Goal: Information Seeking & Learning: Learn about a topic

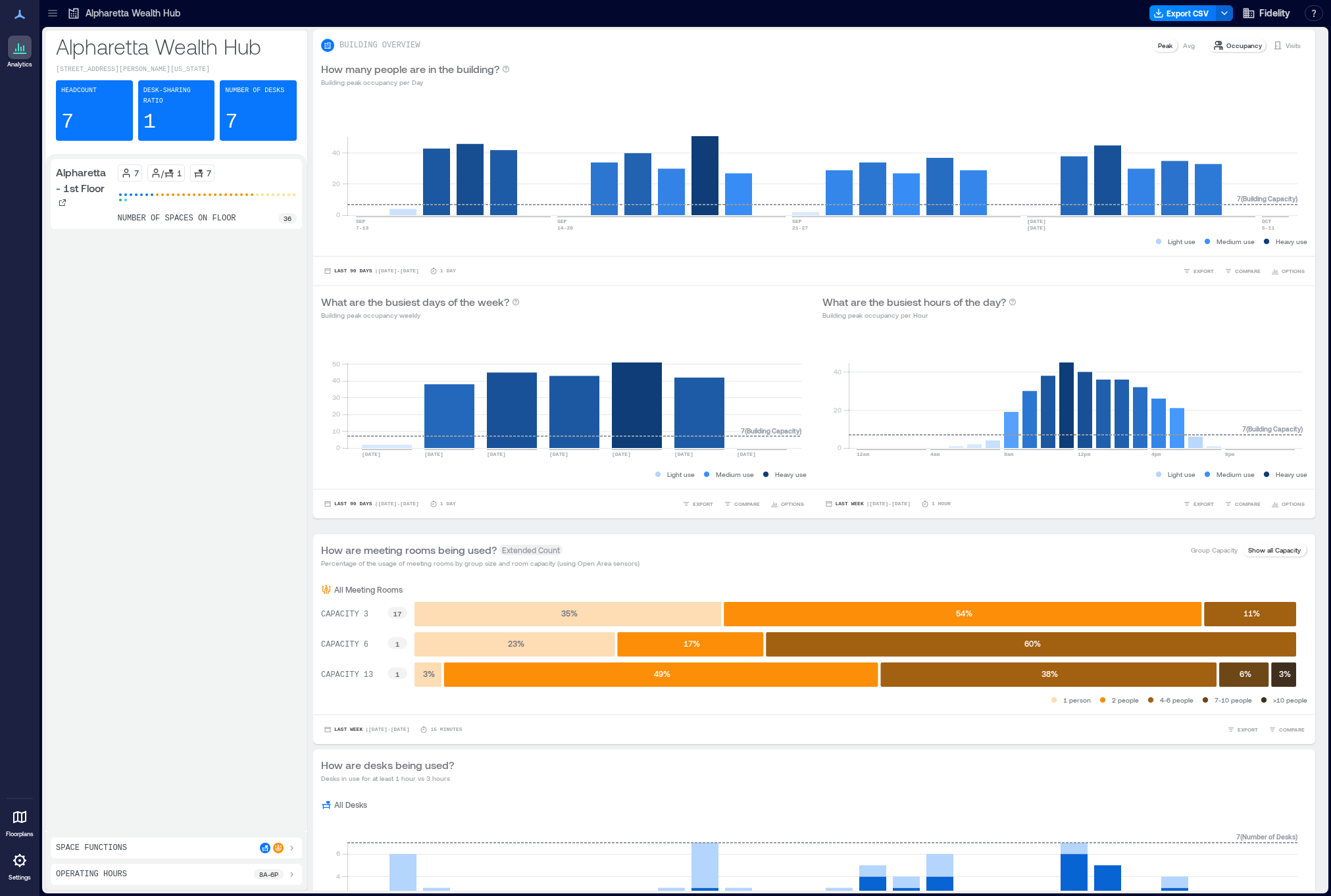
click at [50, 16] on icon at bounding box center [52, 16] width 9 height 2
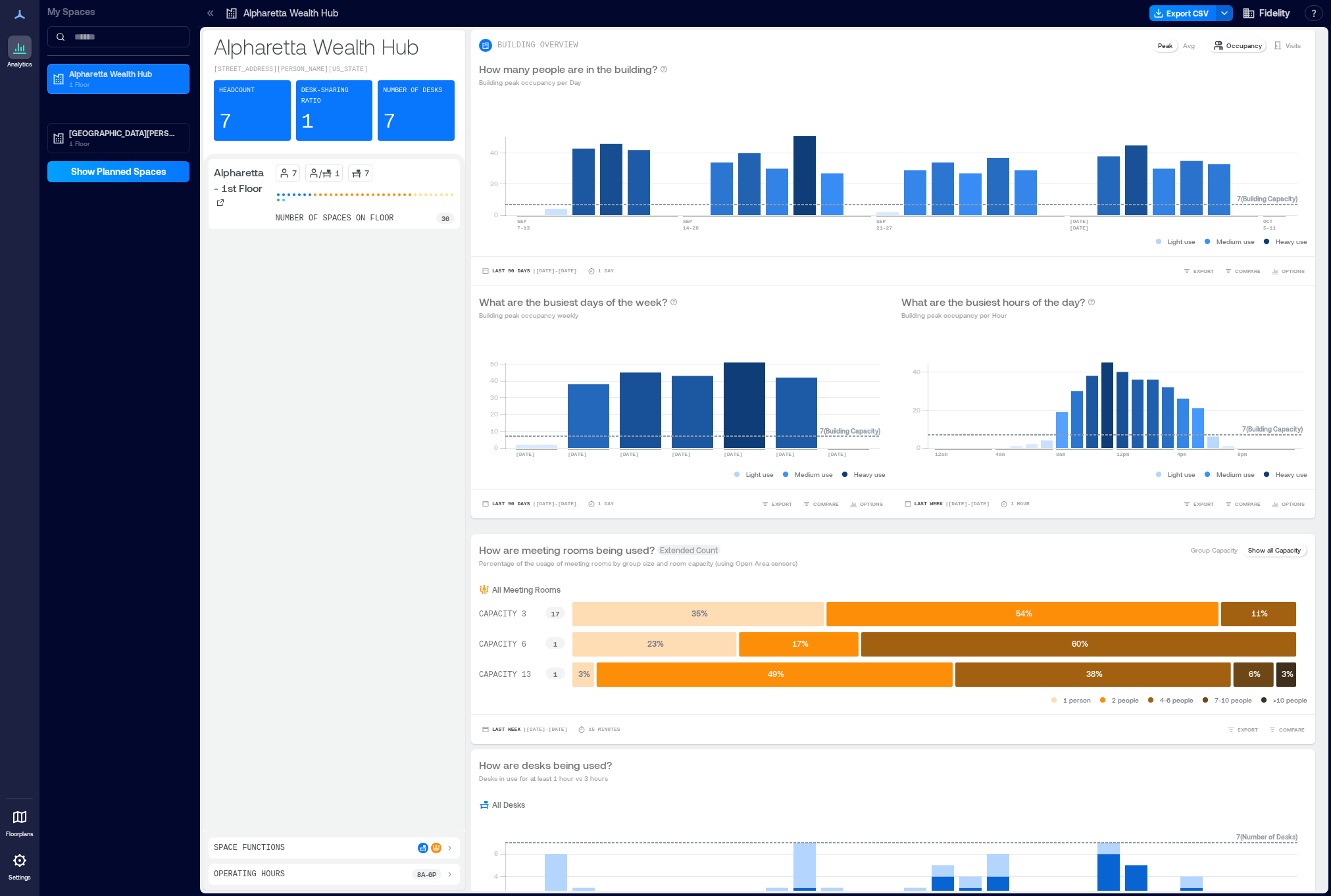
click at [118, 170] on span "Show Planned Spaces" at bounding box center [118, 171] width 95 height 13
click at [118, 170] on span "Hide Planned Spaces" at bounding box center [118, 171] width 91 height 13
click at [139, 209] on div "My Spaces Alpharetta Wealth Hub 1 Floor [GEOGRAPHIC_DATA][PERSON_NAME] 1 Floor …" at bounding box center [118, 448] width 158 height 896
click at [134, 175] on span "Show Planned Spaces" at bounding box center [118, 171] width 95 height 13
click at [134, 175] on span "Hide Planned Spaces" at bounding box center [118, 171] width 91 height 13
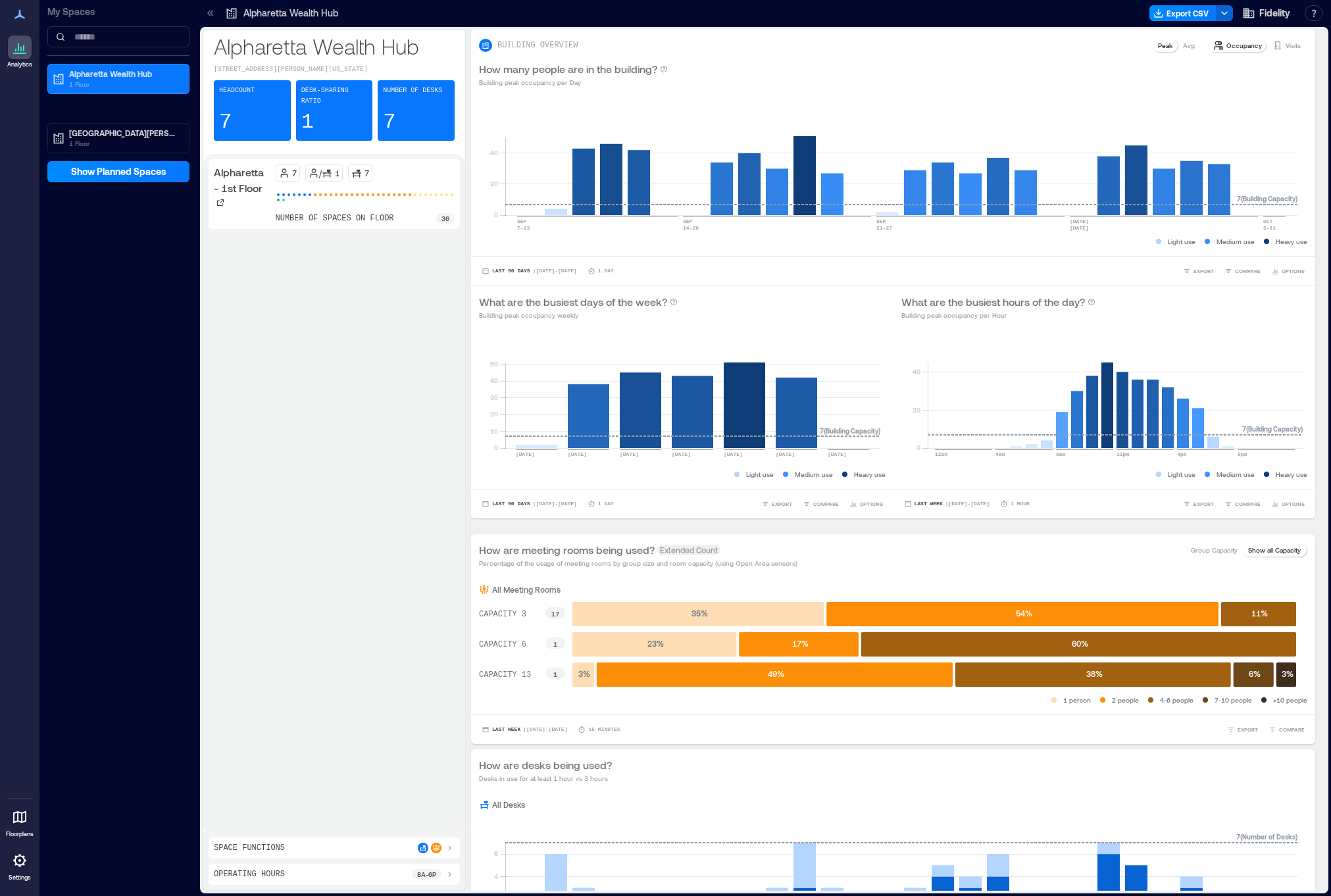
click at [20, 816] on icon at bounding box center [19, 817] width 15 height 15
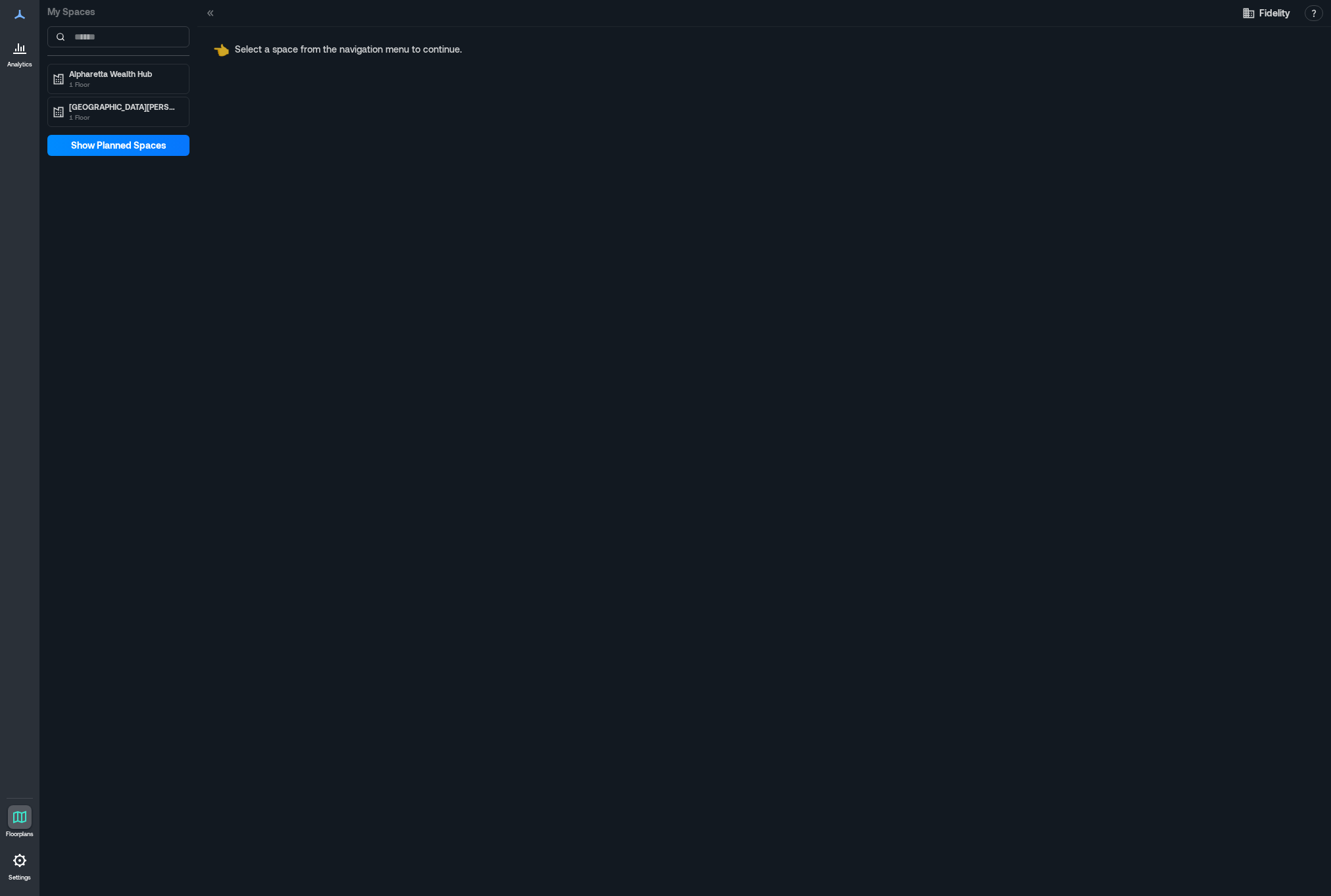
click at [20, 816] on icon at bounding box center [19, 817] width 15 height 15
click at [16, 48] on icon at bounding box center [19, 47] width 15 height 15
